Goal: Information Seeking & Learning: Learn about a topic

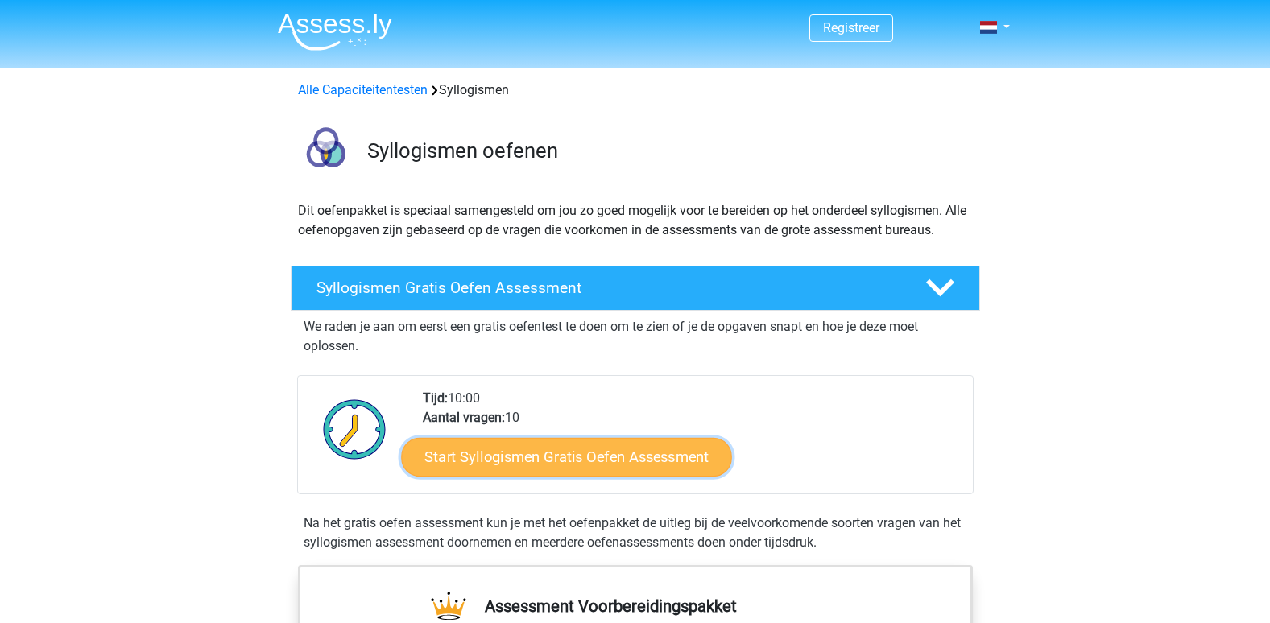
click at [550, 444] on link "Start Syllogismen Gratis Oefen Assessment" at bounding box center [566, 456] width 331 height 39
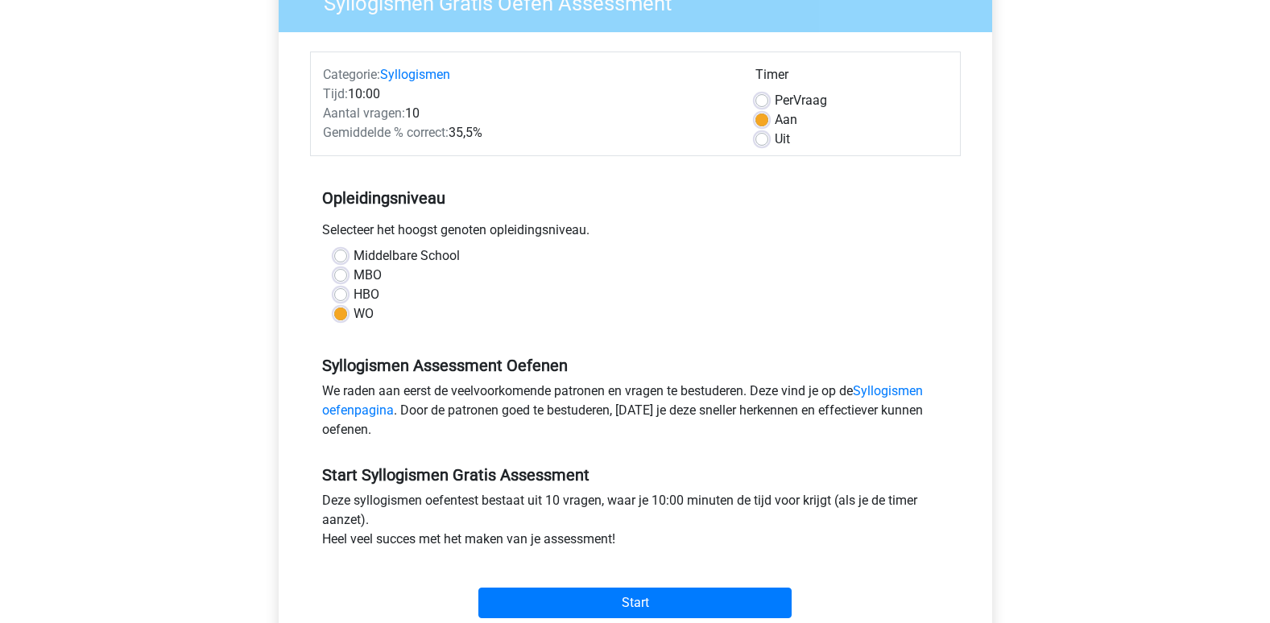
scroll to position [161, 0]
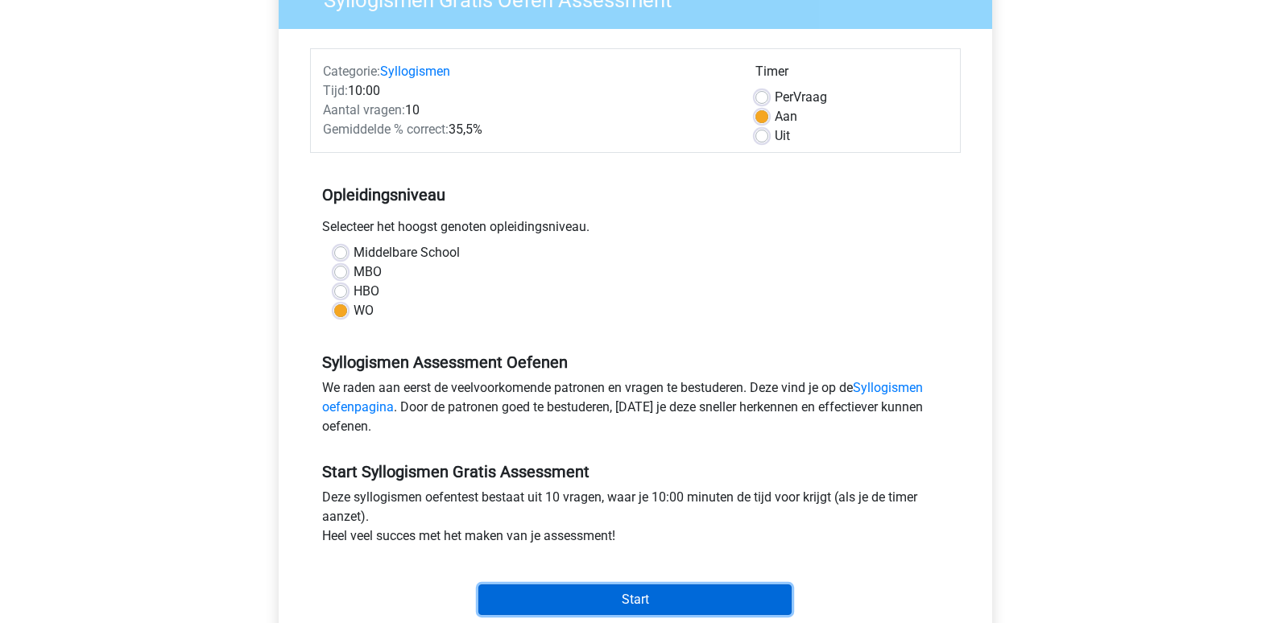
click at [553, 589] on input "Start" at bounding box center [634, 599] width 313 height 31
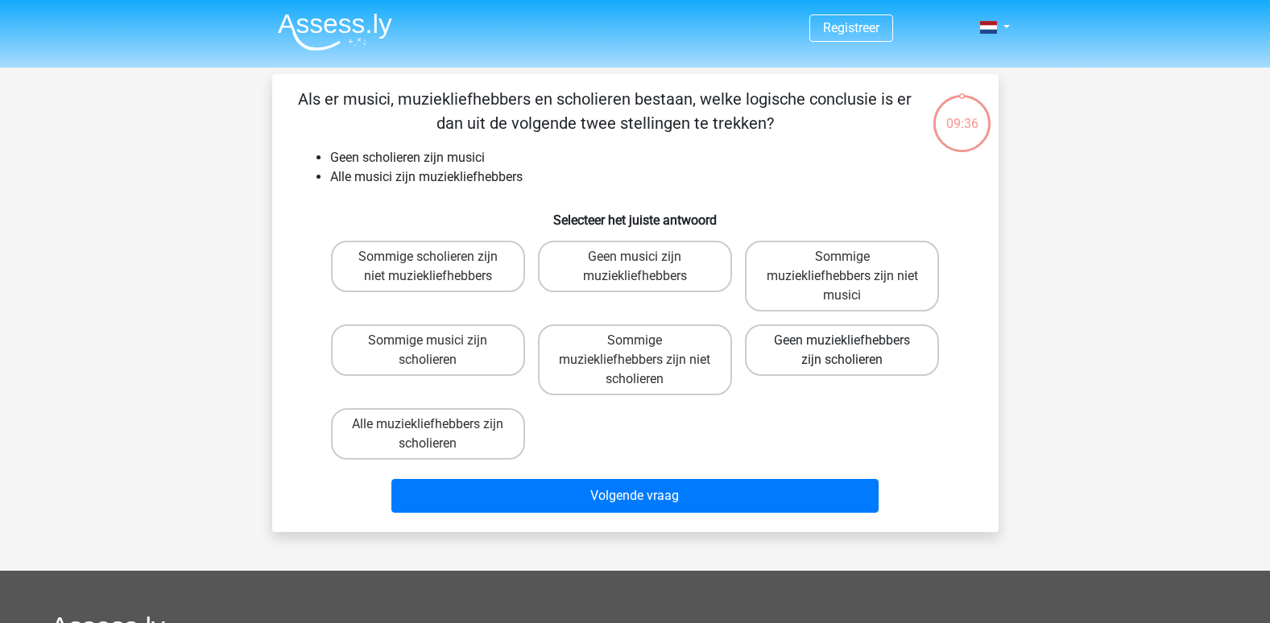
click at [816, 333] on label "Geen muziekliefhebbers zijn scholieren" at bounding box center [842, 350] width 194 height 52
click at [842, 341] on input "Geen muziekliefhebbers zijn scholieren" at bounding box center [847, 346] width 10 height 10
radio input "true"
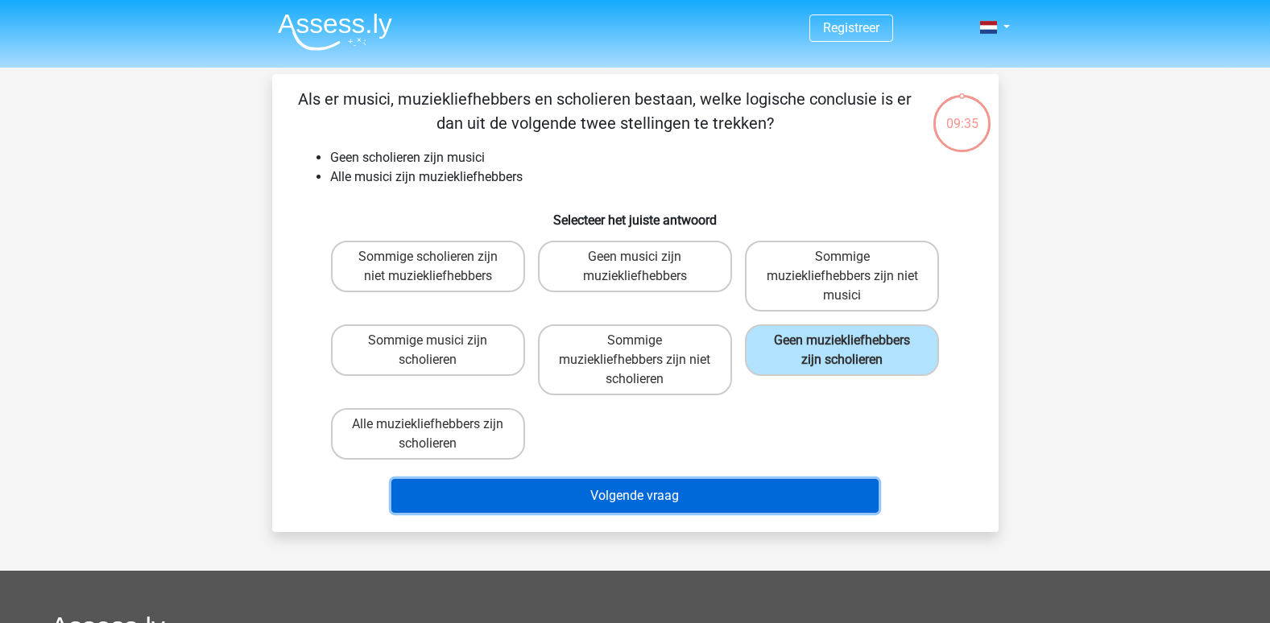
click at [725, 502] on button "Volgende vraag" at bounding box center [634, 496] width 487 height 34
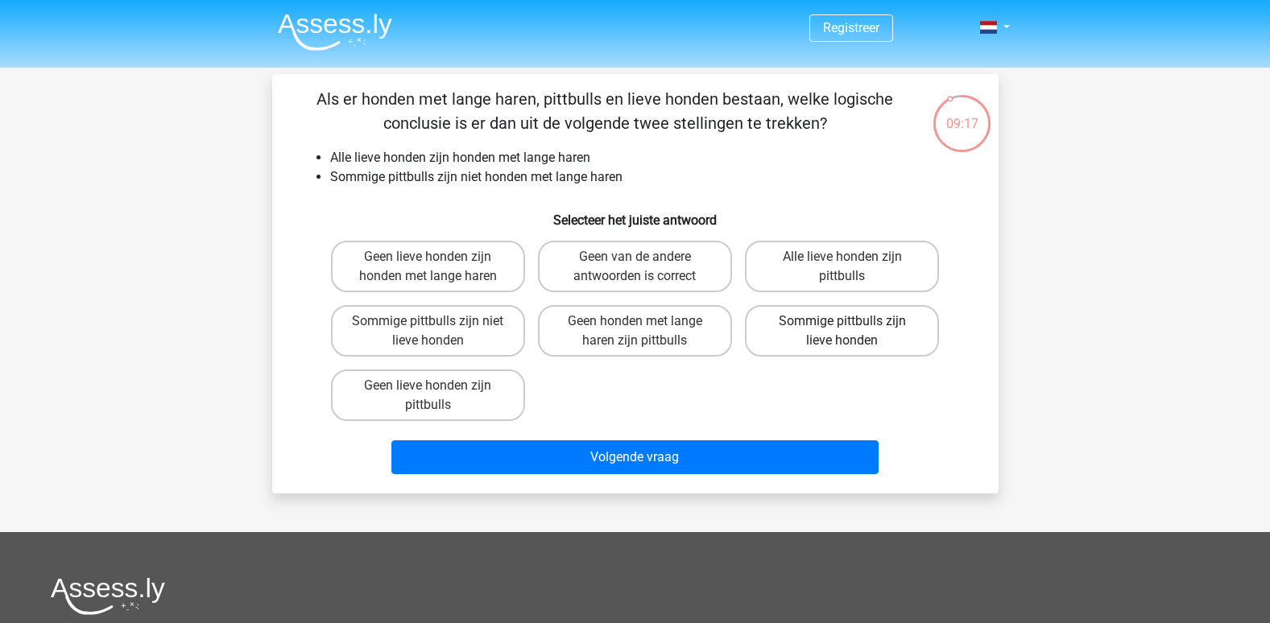
click at [803, 336] on label "Sommige pittbulls zijn lieve honden" at bounding box center [842, 331] width 194 height 52
click at [842, 332] on input "Sommige pittbulls zijn lieve honden" at bounding box center [847, 326] width 10 height 10
radio input "true"
click at [518, 346] on label "Sommige pittbulls zijn niet lieve honden" at bounding box center [428, 331] width 194 height 52
click at [438, 332] on input "Sommige pittbulls zijn niet lieve honden" at bounding box center [432, 326] width 10 height 10
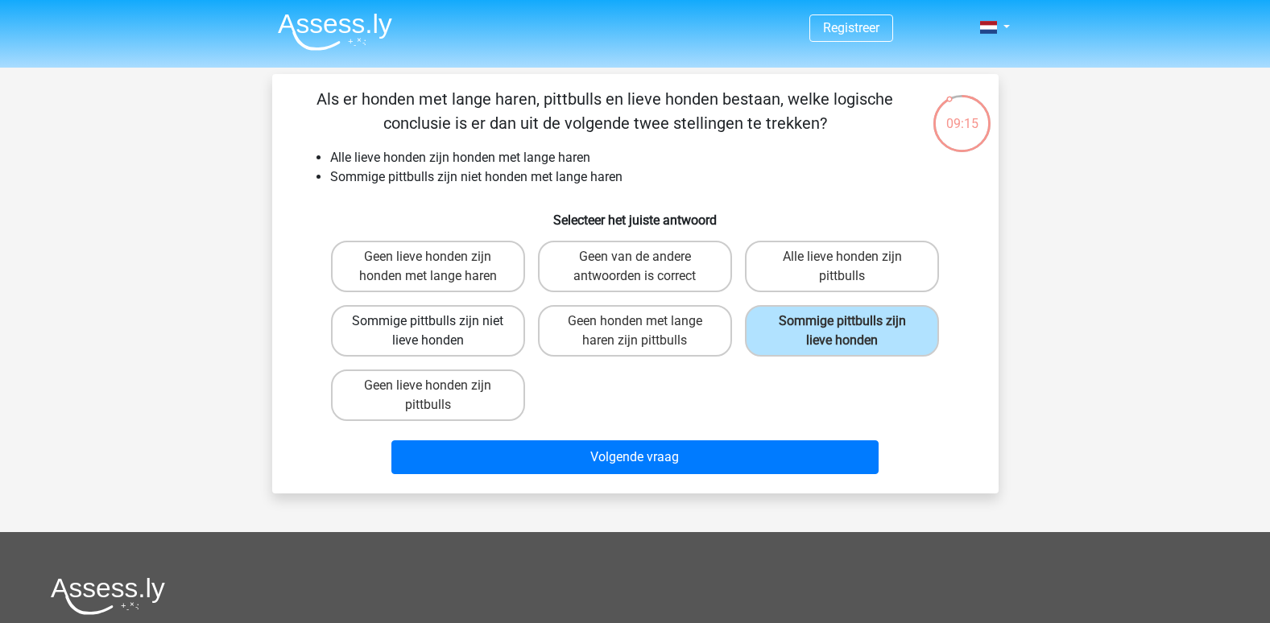
radio input "true"
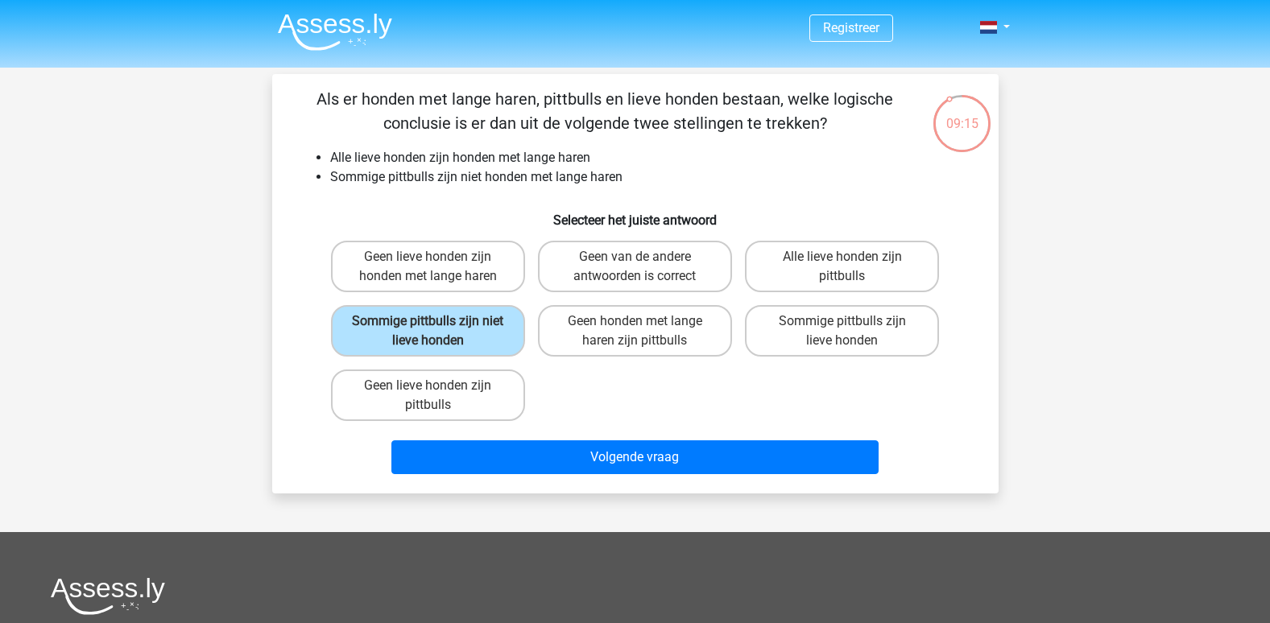
click at [576, 478] on div "Volgende vraag" at bounding box center [635, 460] width 622 height 40
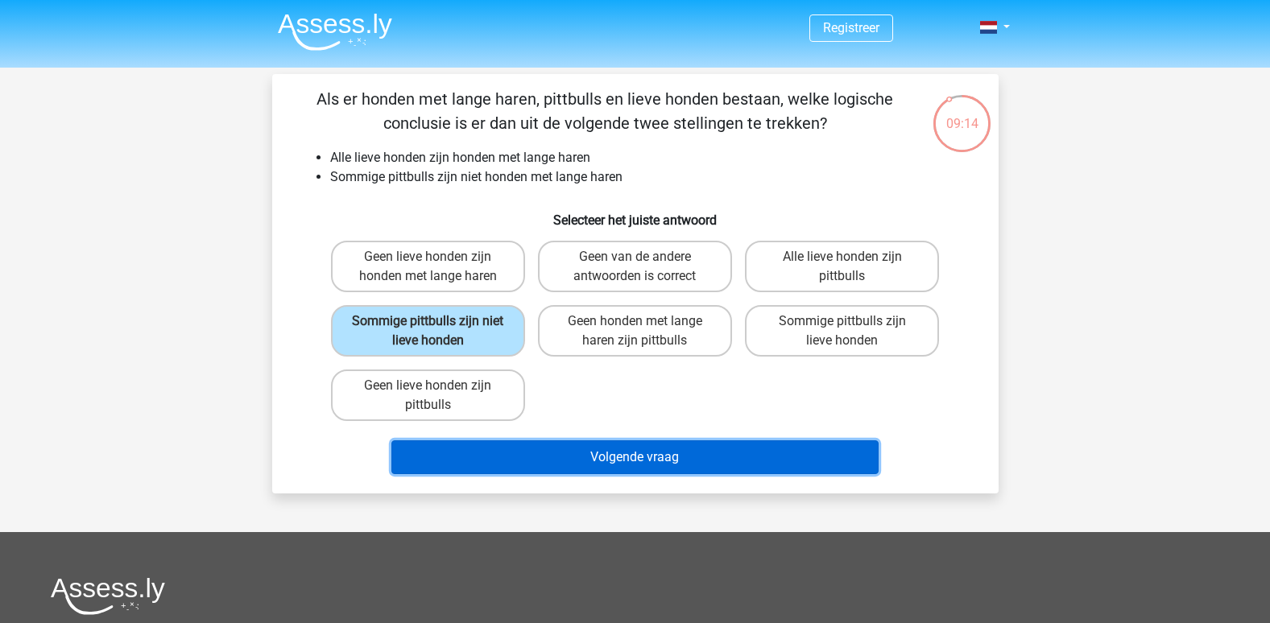
click at [575, 455] on button "Volgende vraag" at bounding box center [634, 457] width 487 height 34
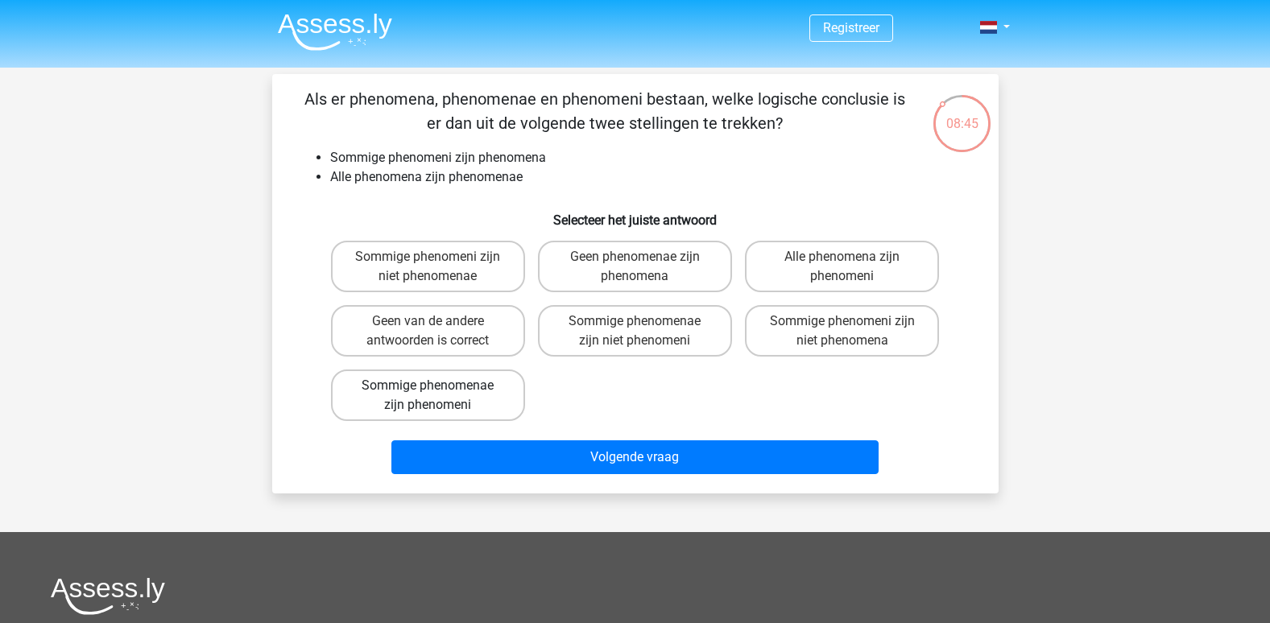
click at [486, 411] on label "Sommige phenomenae zijn phenomeni" at bounding box center [428, 396] width 194 height 52
click at [438, 396] on input "Sommige phenomenae zijn phenomeni" at bounding box center [432, 391] width 10 height 10
radio input "true"
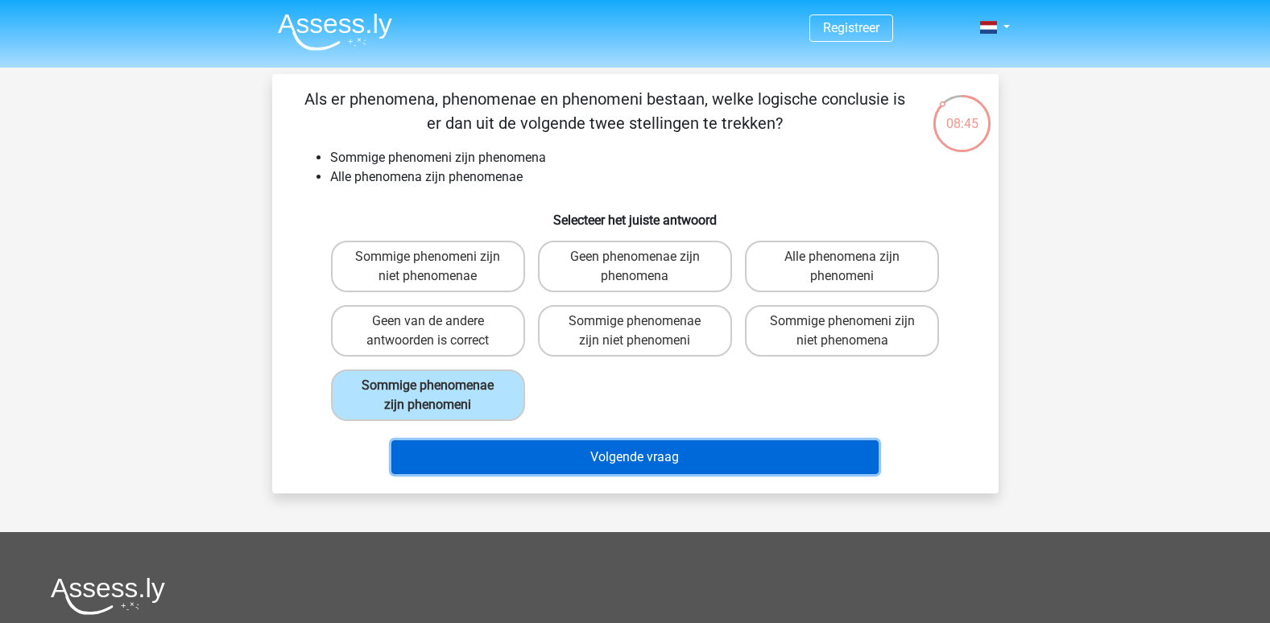
click at [580, 460] on button "Volgende vraag" at bounding box center [634, 457] width 487 height 34
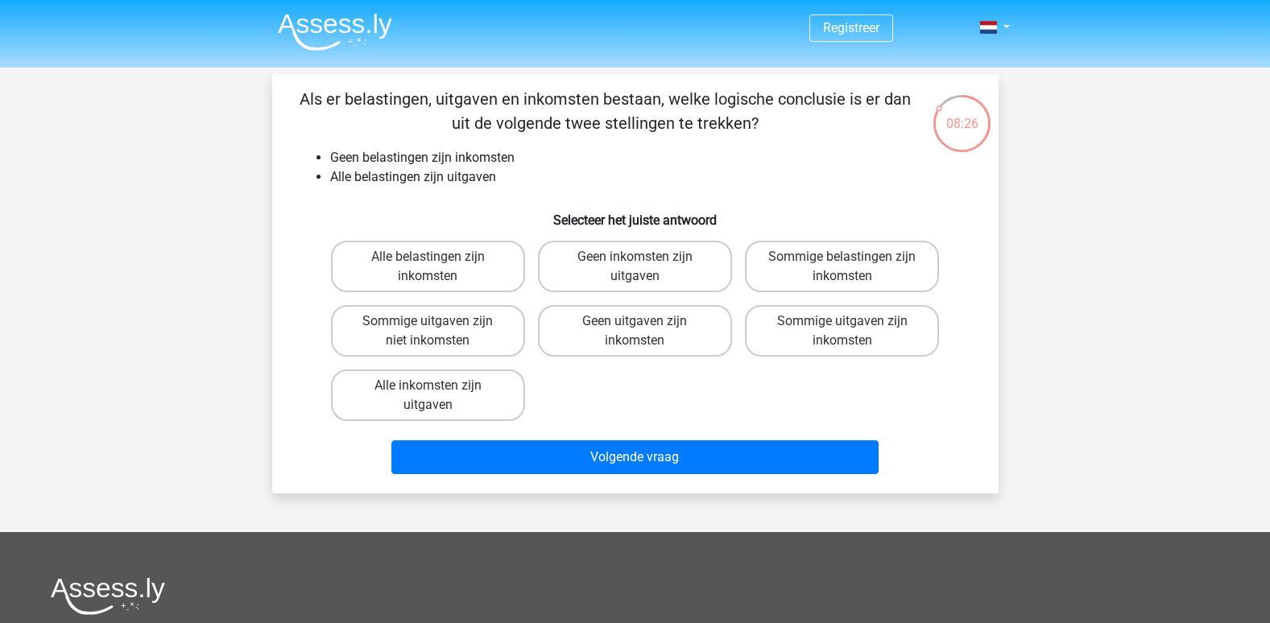
click at [636, 324] on input "Geen uitgaven zijn inkomsten" at bounding box center [639, 326] width 10 height 10
radio input "true"
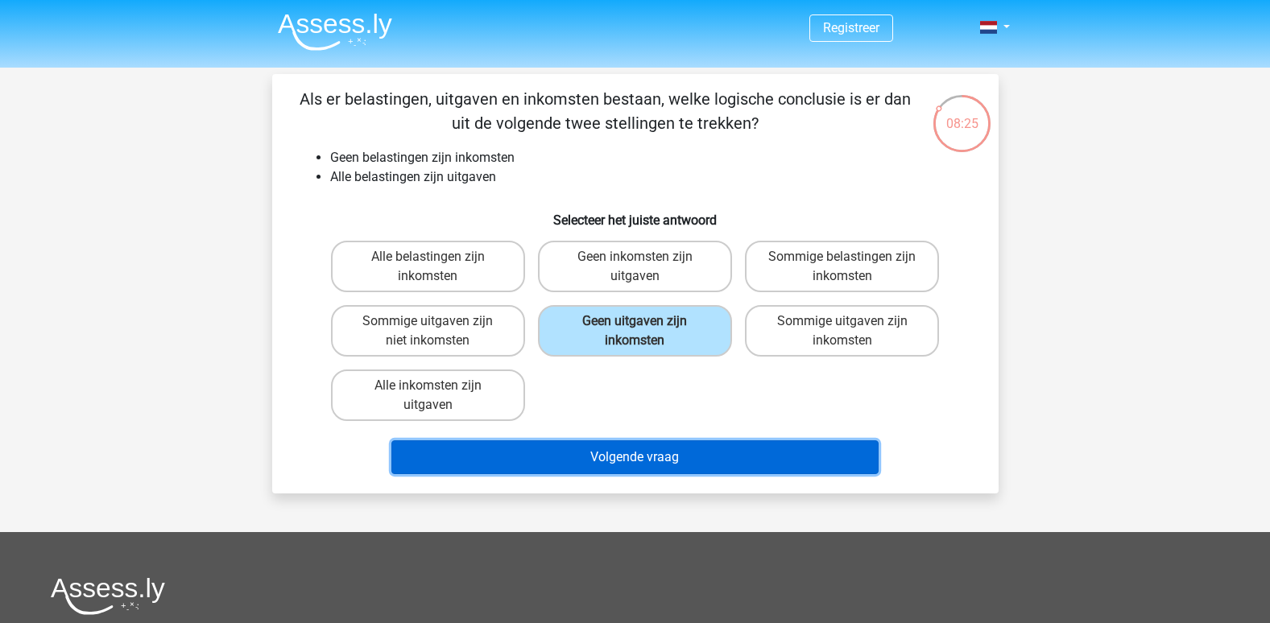
click at [687, 444] on button "Volgende vraag" at bounding box center [634, 457] width 487 height 34
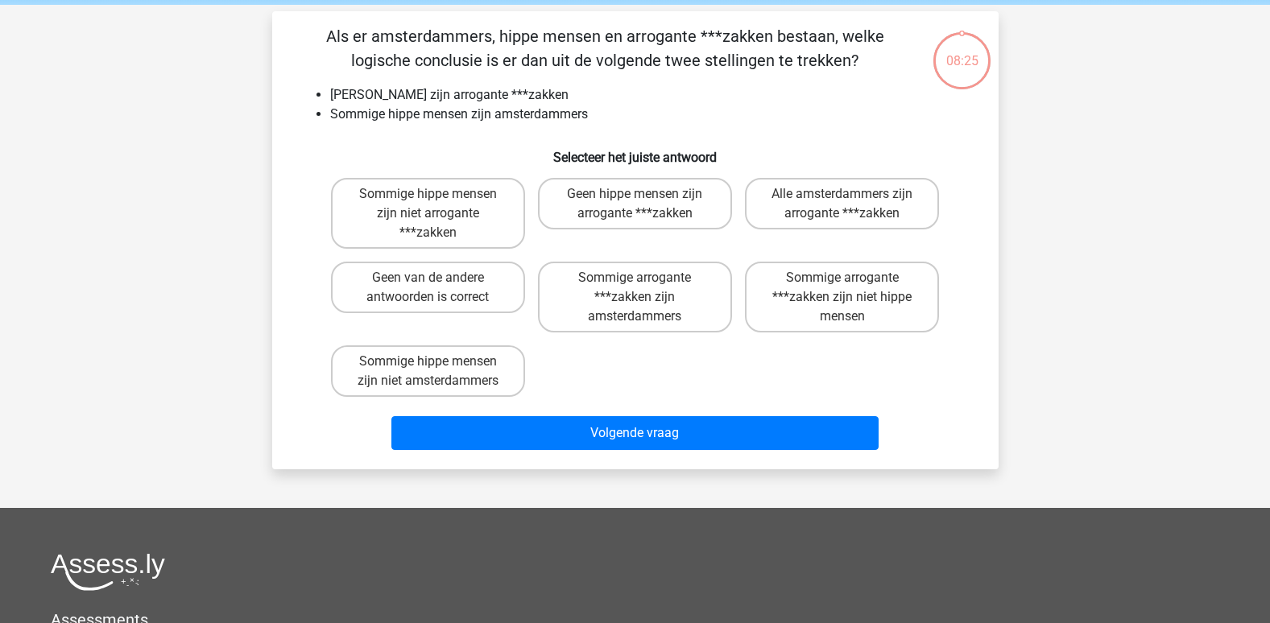
scroll to position [74, 0]
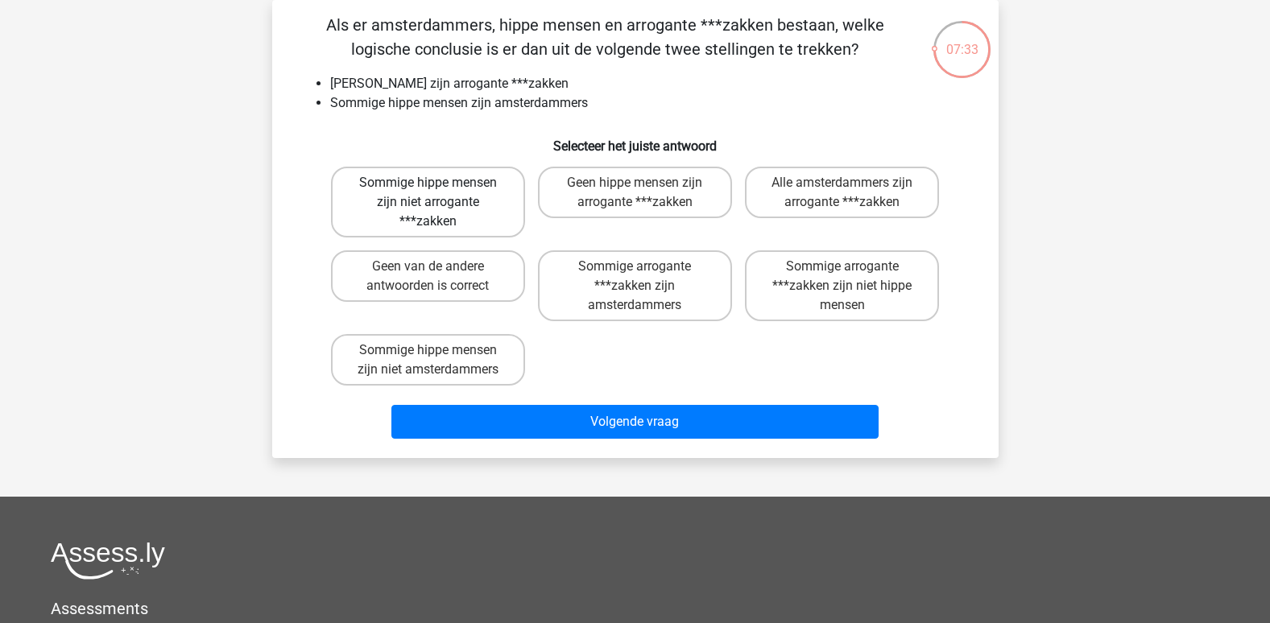
click at [485, 191] on label "Sommige hippe mensen zijn niet arrogante ***zakken" at bounding box center [428, 202] width 194 height 71
click at [438, 191] on input "Sommige hippe mensen zijn niet arrogante ***zakken" at bounding box center [432, 188] width 10 height 10
radio input "true"
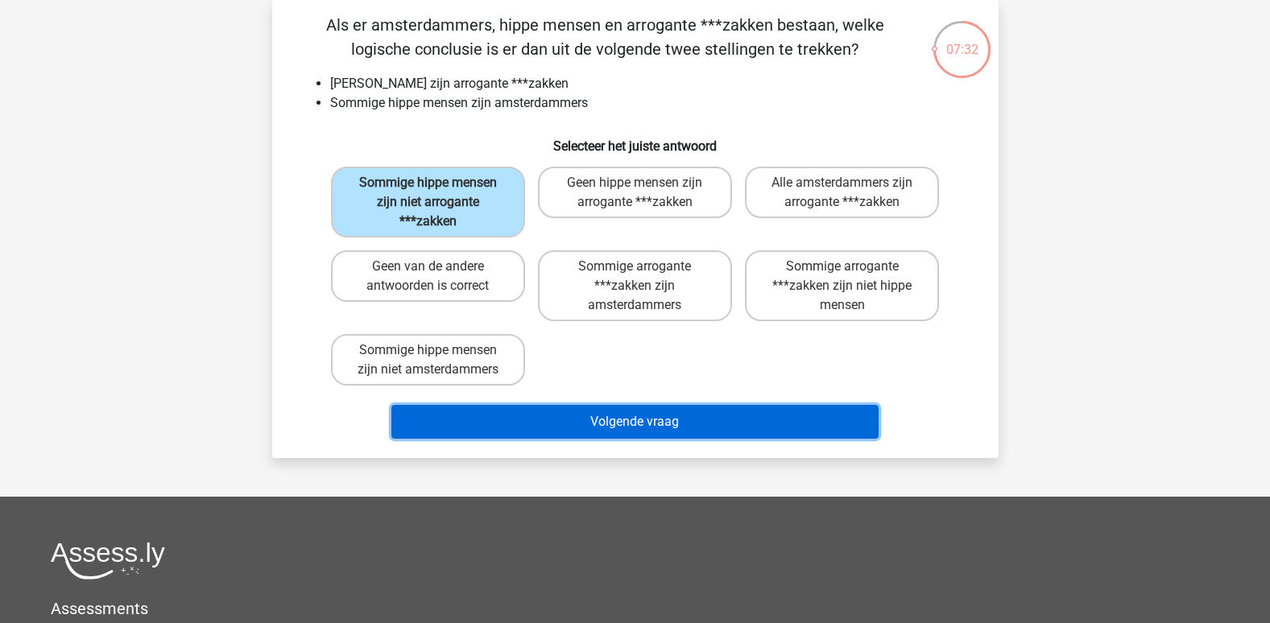
click at [533, 432] on button "Volgende vraag" at bounding box center [634, 422] width 487 height 34
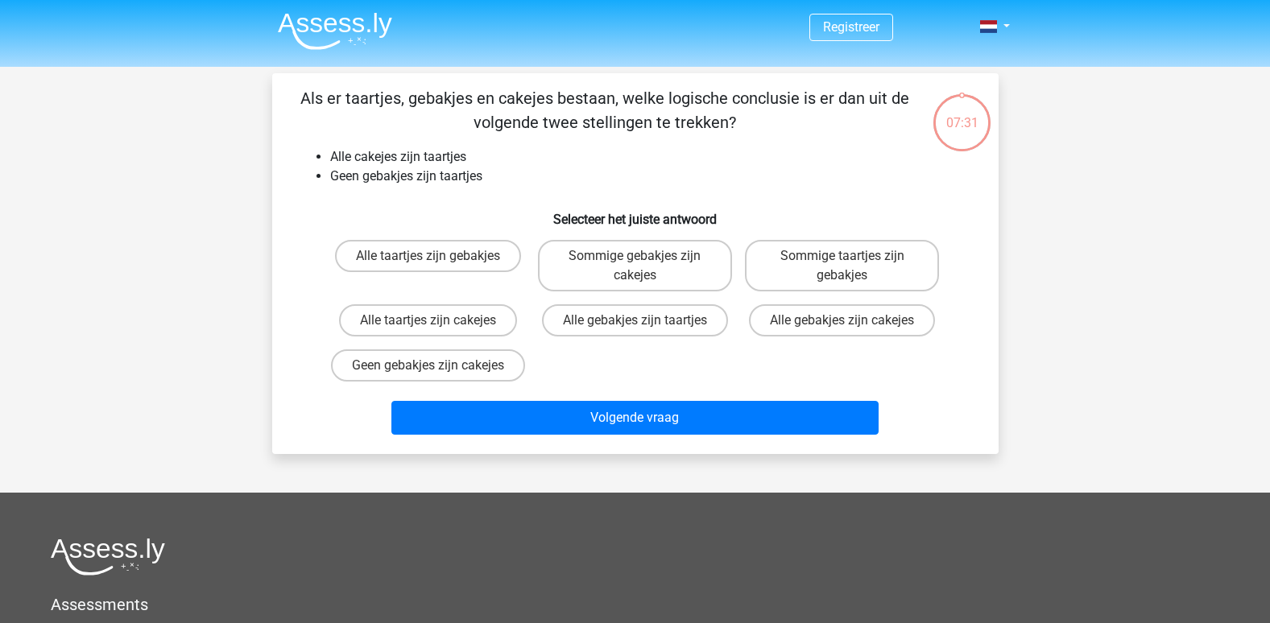
scroll to position [0, 0]
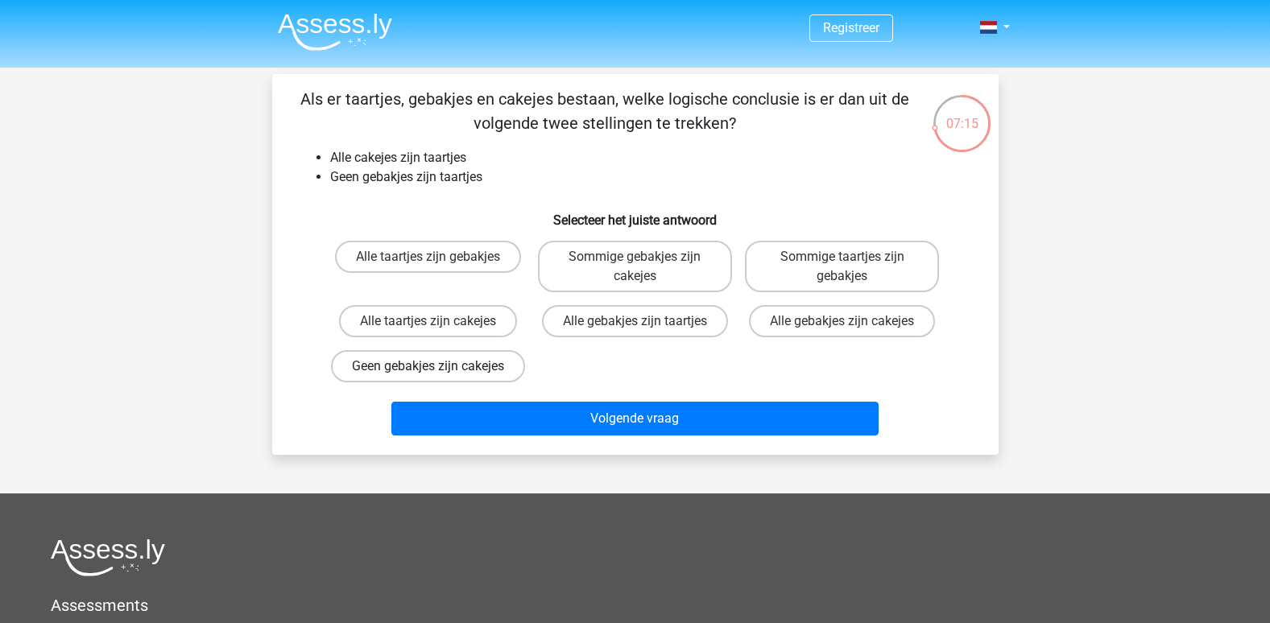
click at [498, 382] on label "Geen gebakjes zijn cakejes" at bounding box center [428, 366] width 194 height 32
click at [438, 377] on input "Geen gebakjes zijn cakejes" at bounding box center [432, 371] width 10 height 10
radio input "true"
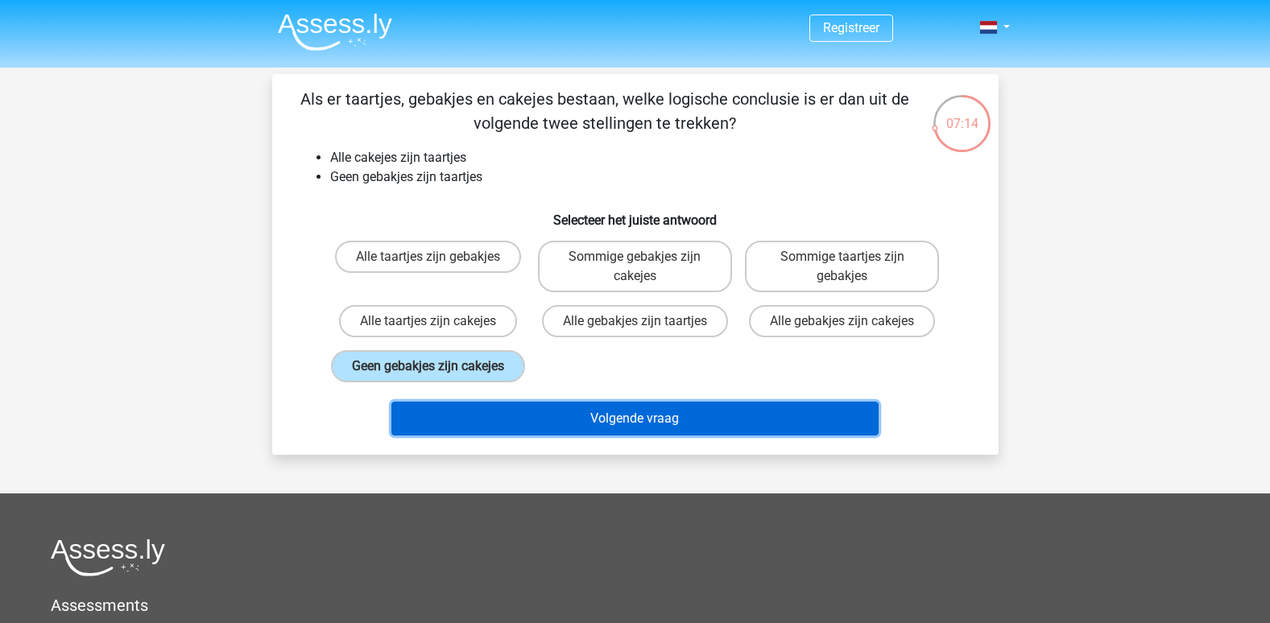
click at [522, 436] on button "Volgende vraag" at bounding box center [634, 419] width 487 height 34
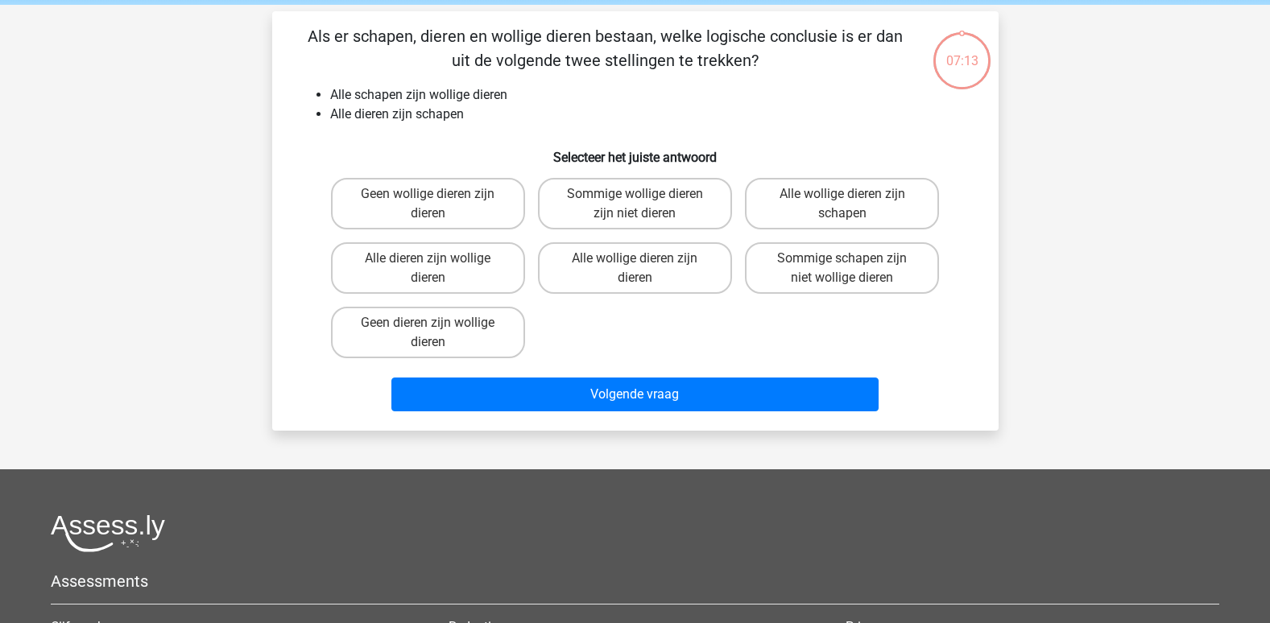
scroll to position [74, 0]
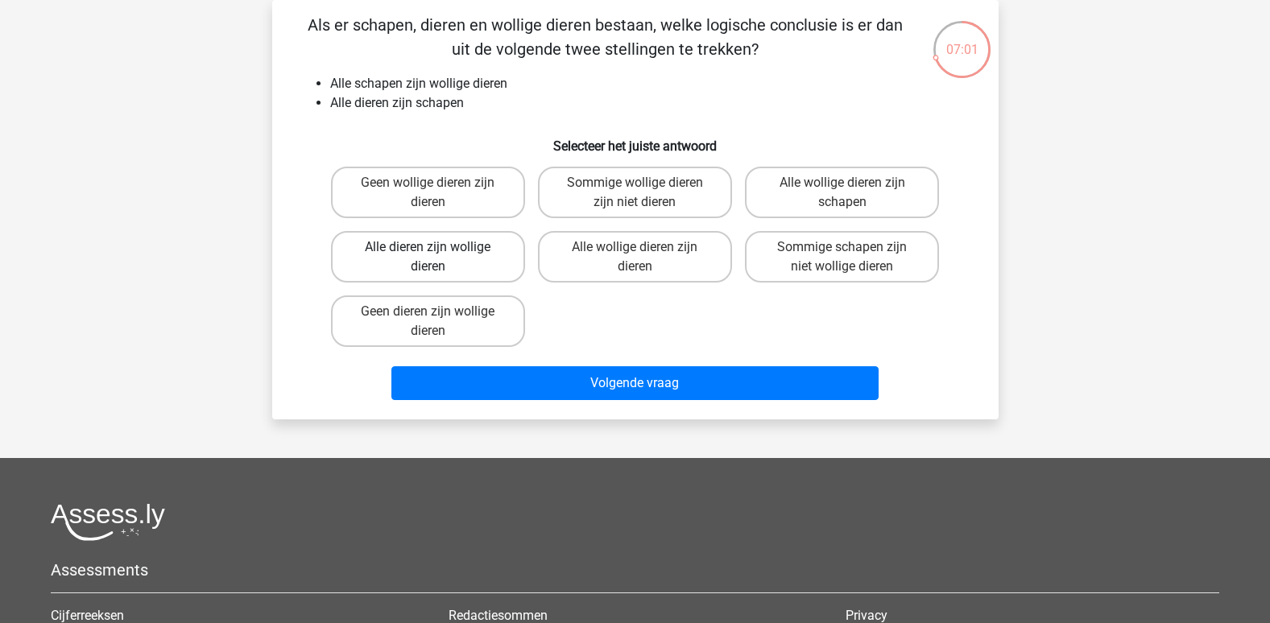
click at [514, 273] on label "Alle dieren zijn wollige dieren" at bounding box center [428, 257] width 194 height 52
click at [438, 258] on input "Alle dieren zijn wollige dieren" at bounding box center [432, 252] width 10 height 10
radio input "true"
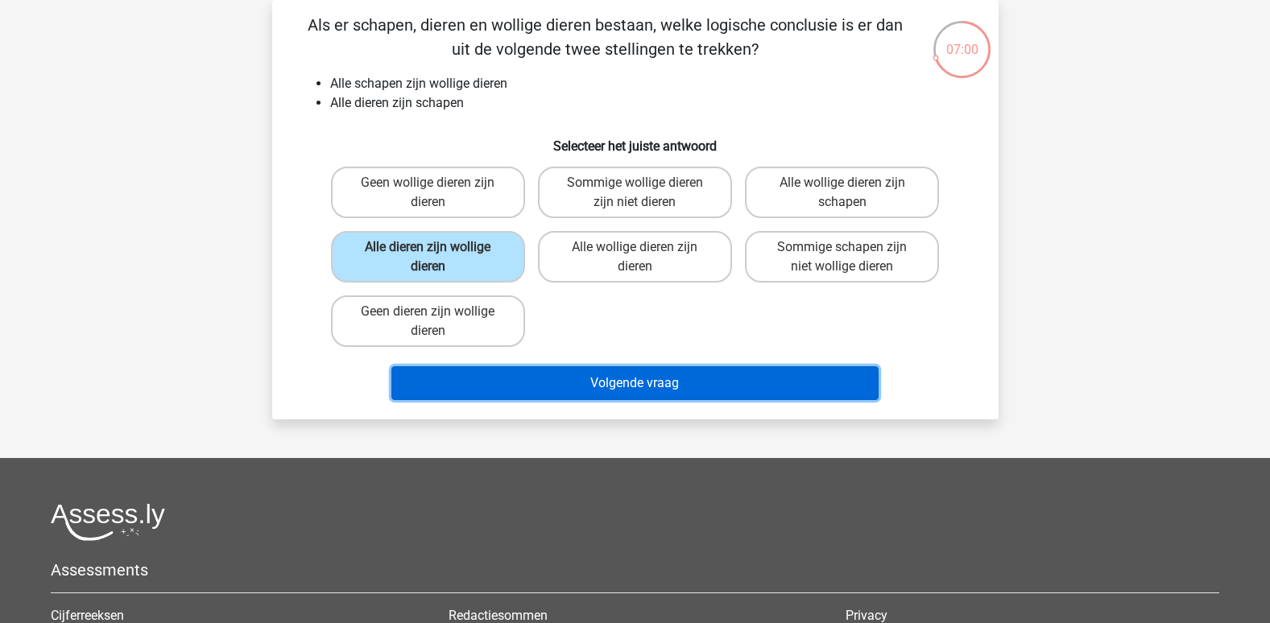
click at [595, 386] on button "Volgende vraag" at bounding box center [634, 383] width 487 height 34
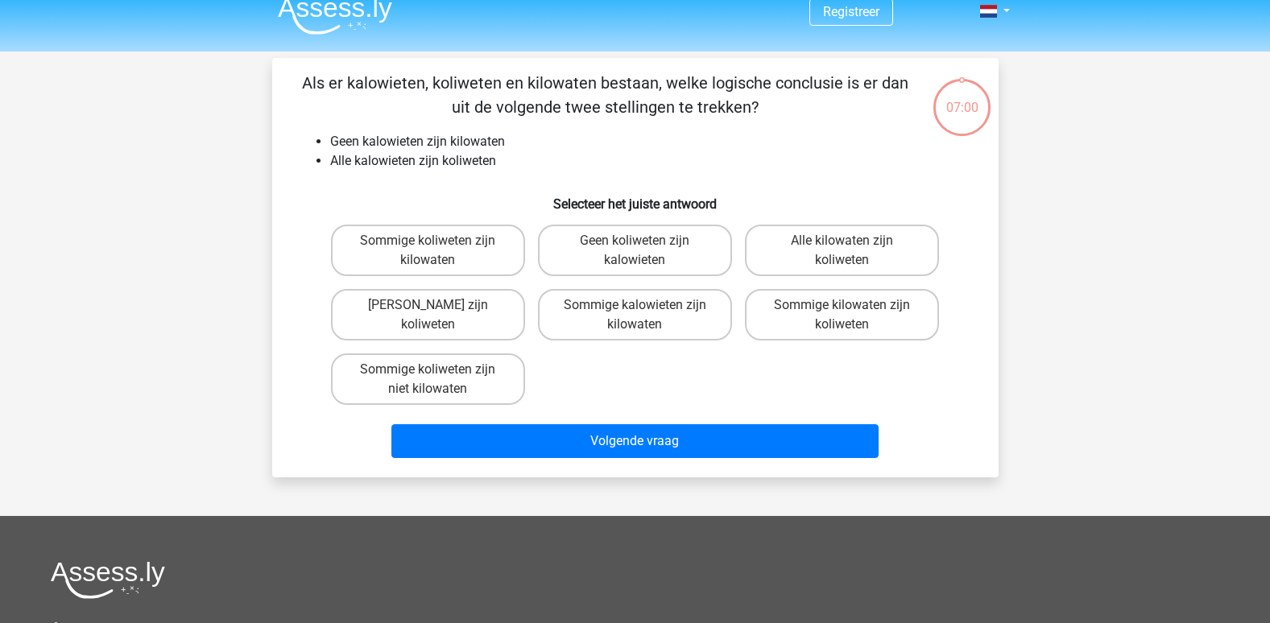
scroll to position [0, 0]
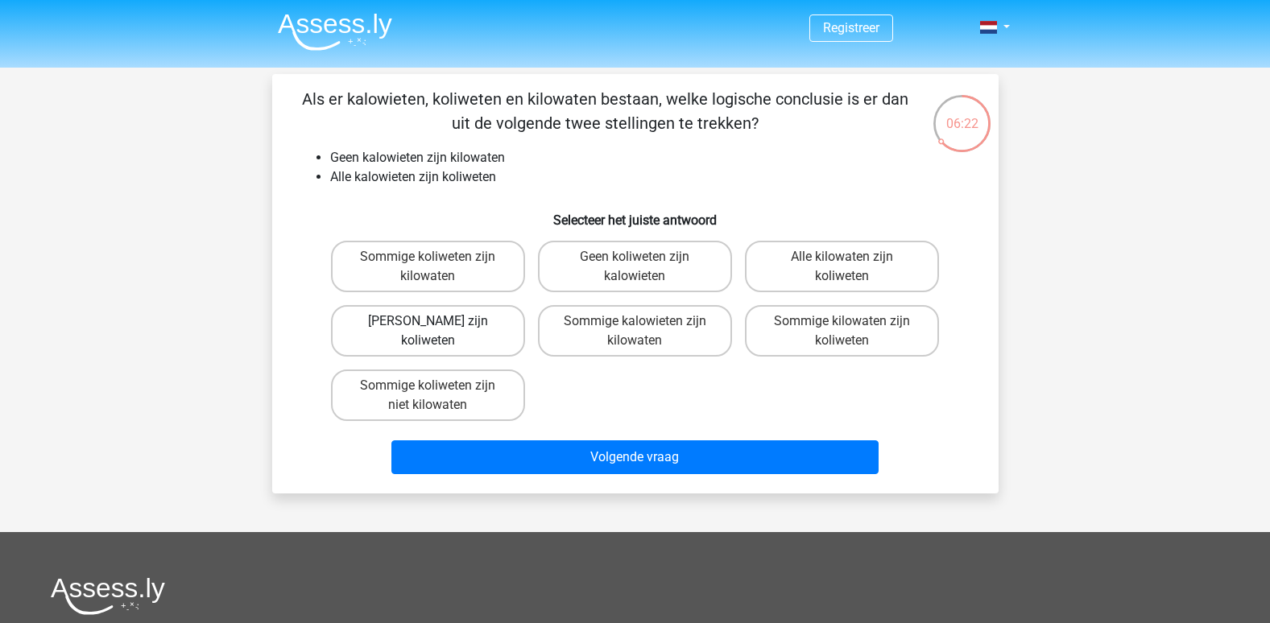
click at [487, 337] on label "Geen kilowaten zijn koliweten" at bounding box center [428, 331] width 194 height 52
click at [438, 332] on input "Geen kilowaten zijn koliweten" at bounding box center [432, 326] width 10 height 10
radio input "true"
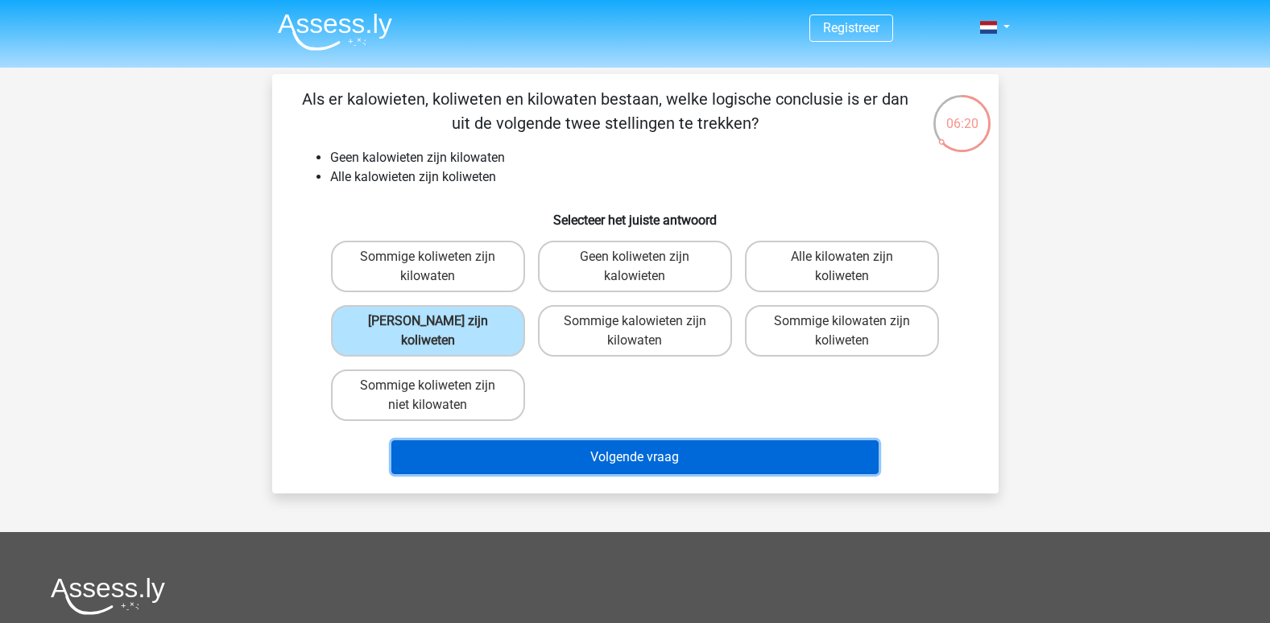
click at [555, 468] on button "Volgende vraag" at bounding box center [634, 457] width 487 height 34
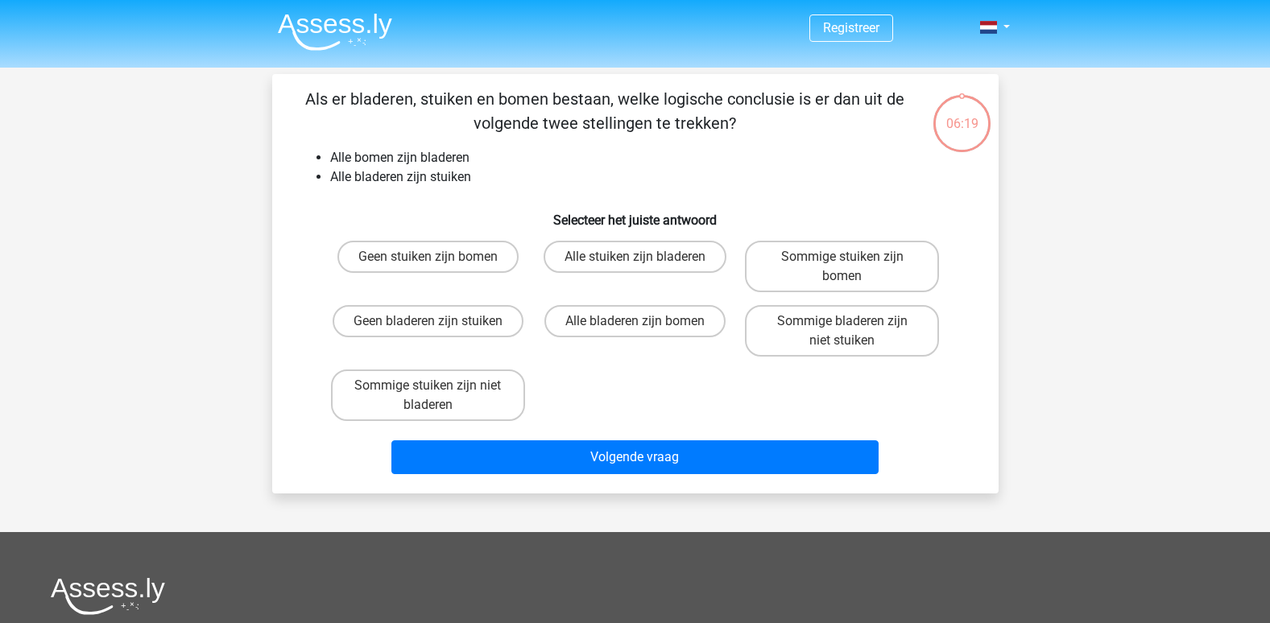
scroll to position [74, 0]
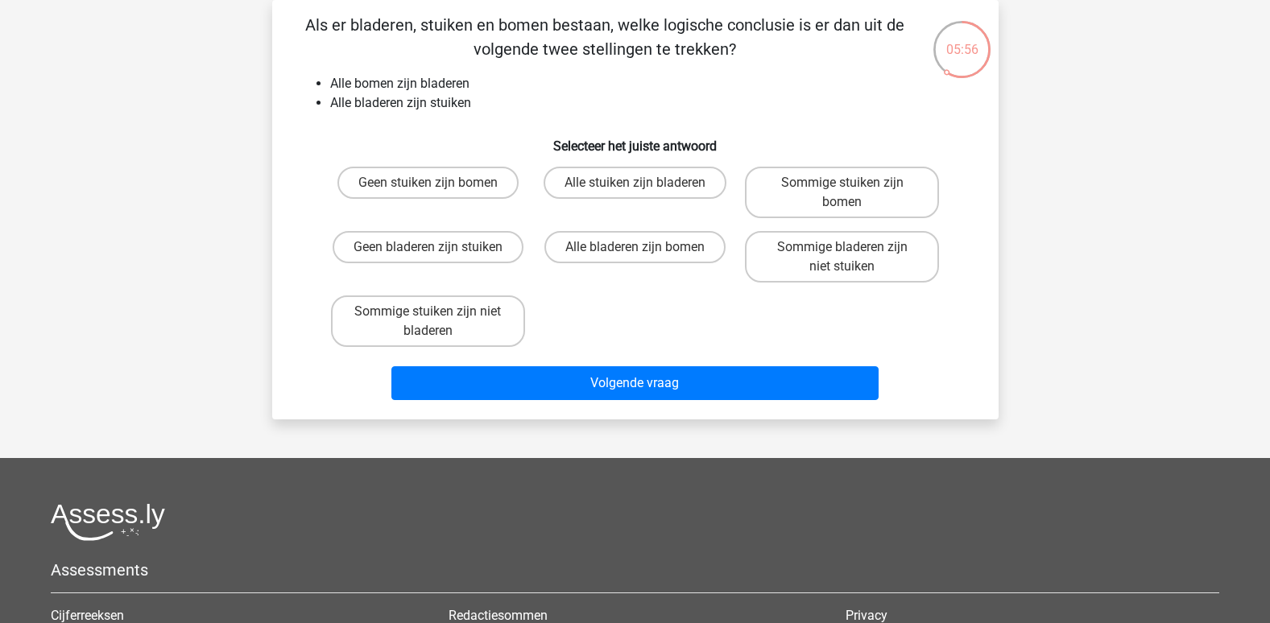
click at [638, 190] on input "Alle stuiken zijn bladeren" at bounding box center [639, 188] width 10 height 10
radio input "true"
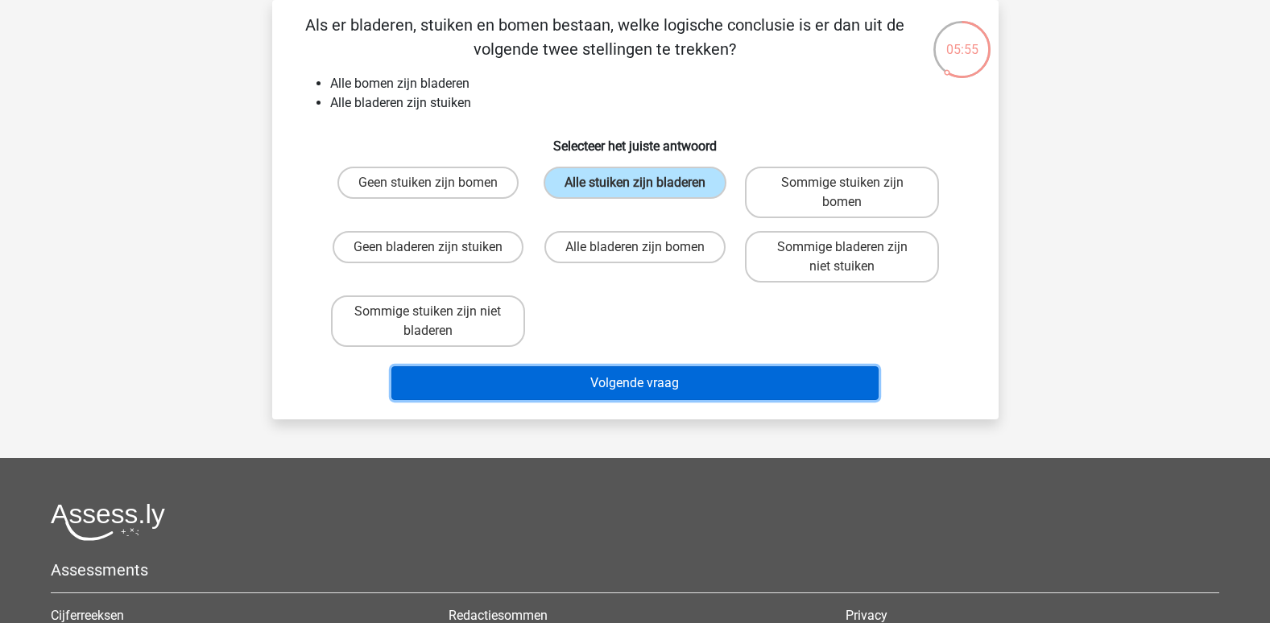
click at [630, 394] on button "Volgende vraag" at bounding box center [634, 383] width 487 height 34
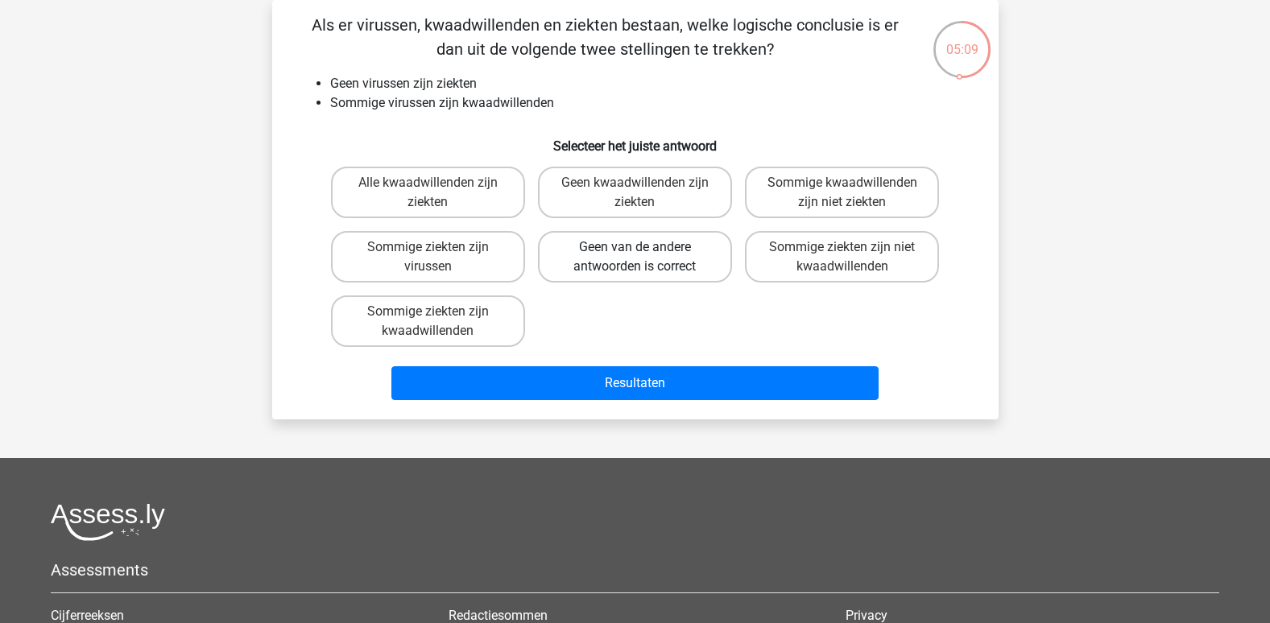
click at [652, 271] on label "Geen van de andere antwoorden is correct" at bounding box center [635, 257] width 194 height 52
click at [645, 258] on input "Geen van de andere antwoorden is correct" at bounding box center [639, 252] width 10 height 10
radio input "true"
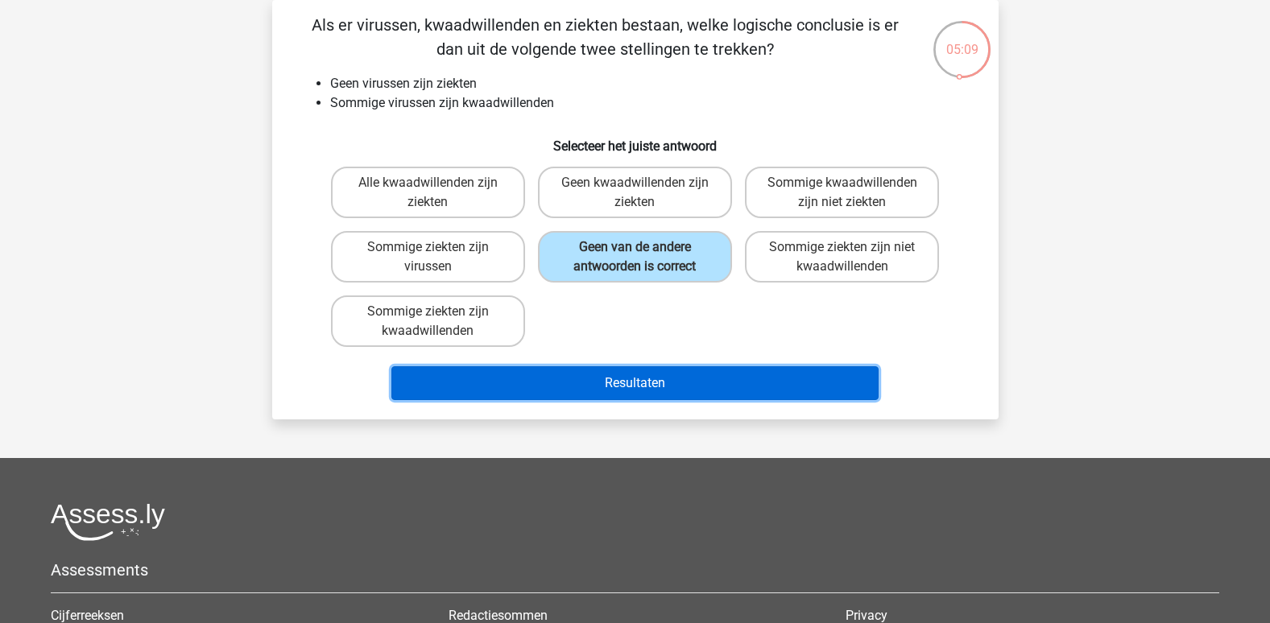
click at [677, 385] on button "Resultaten" at bounding box center [634, 383] width 487 height 34
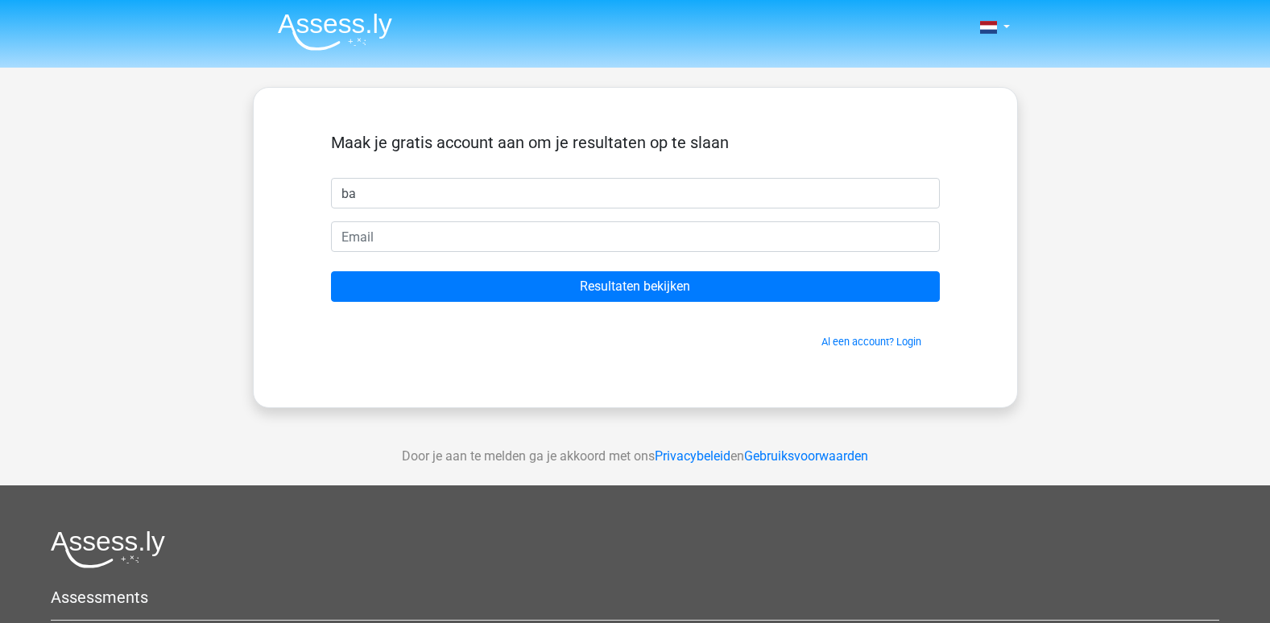
type input "b"
type input "Bart"
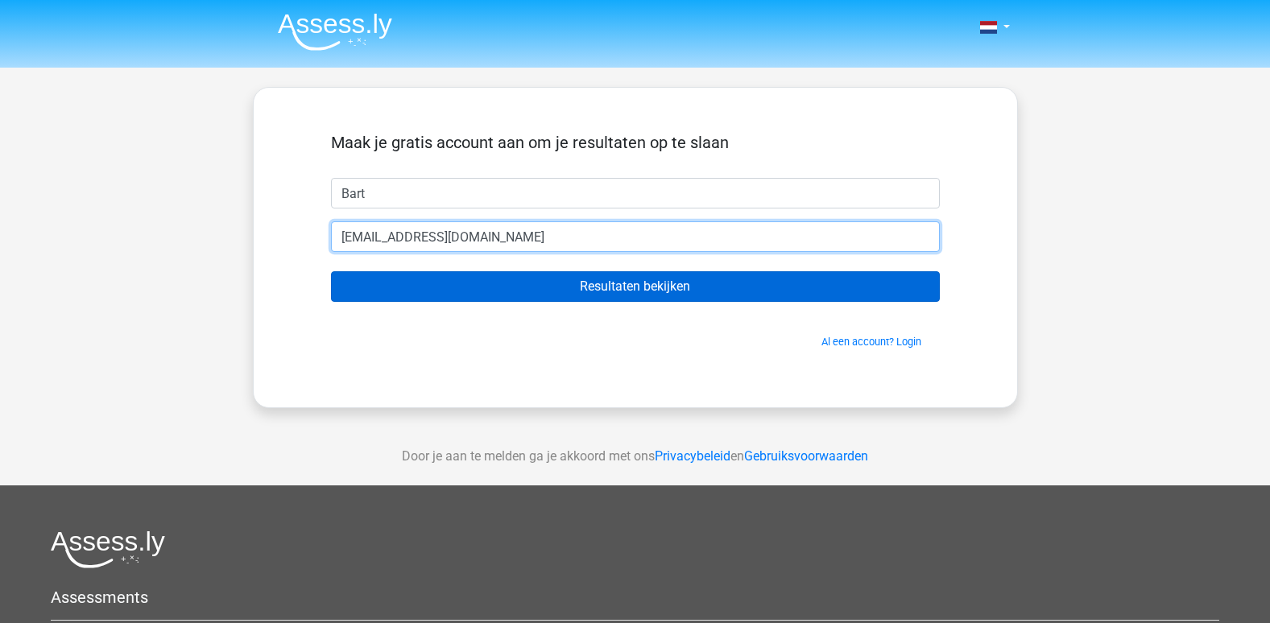
type input "bart.silven@hotmail.com"
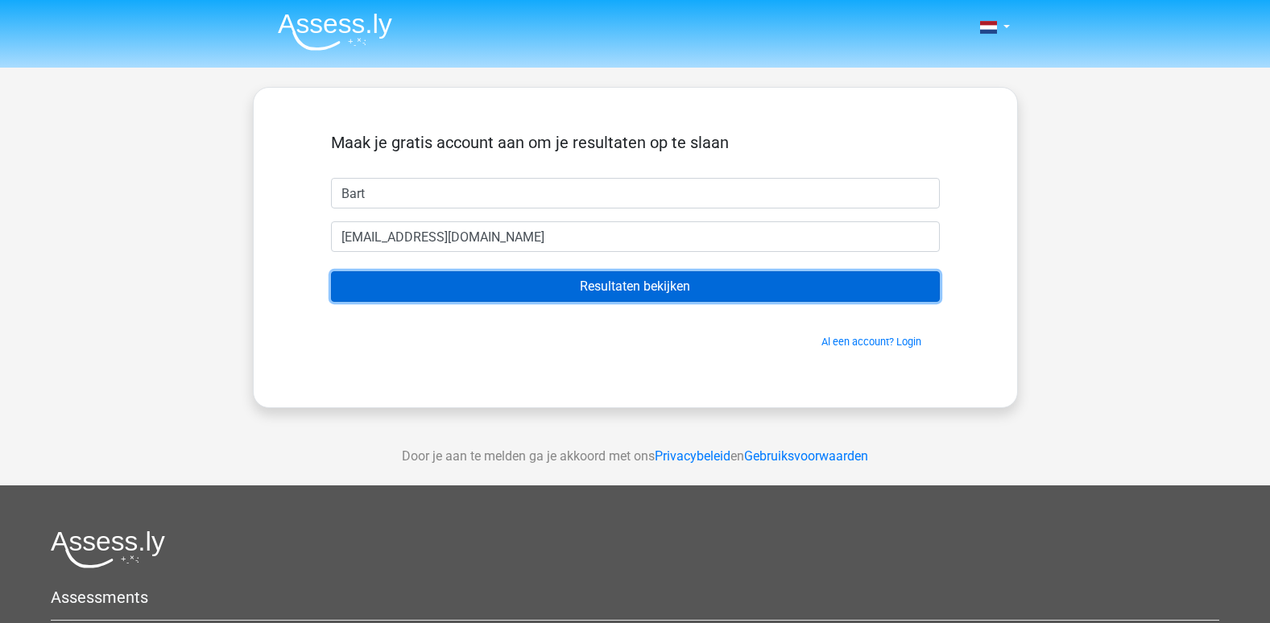
click at [634, 296] on input "Resultaten bekijken" at bounding box center [635, 286] width 609 height 31
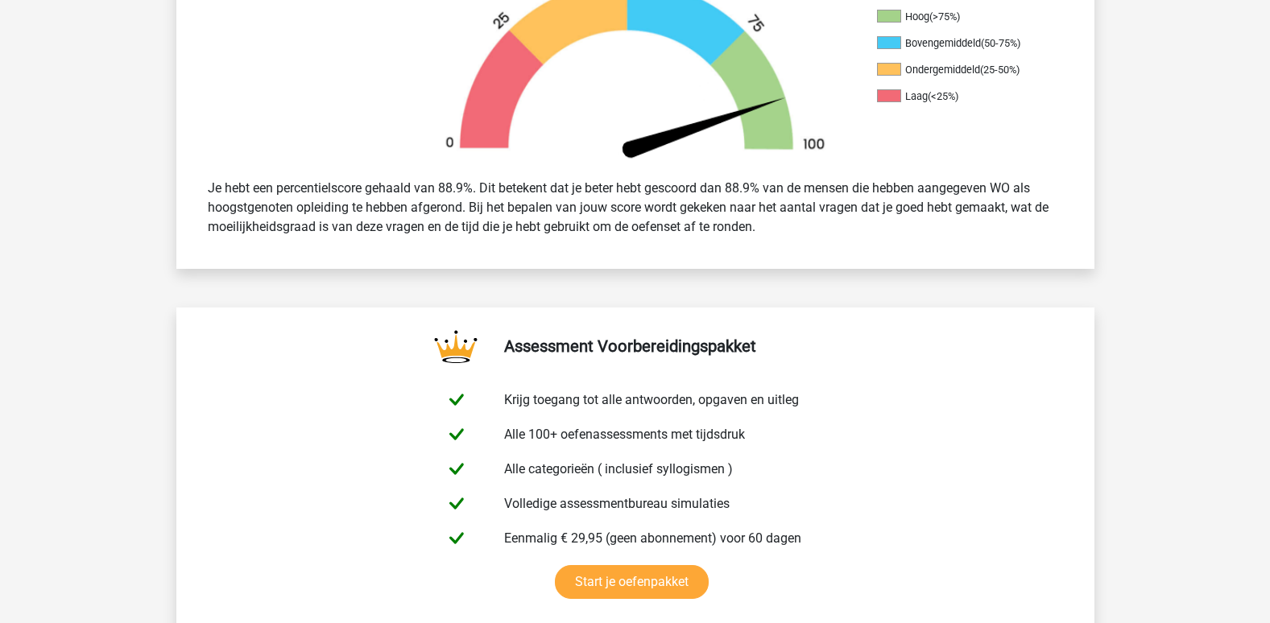
scroll to position [403, 0]
